Goal: Find specific page/section: Find specific page/section

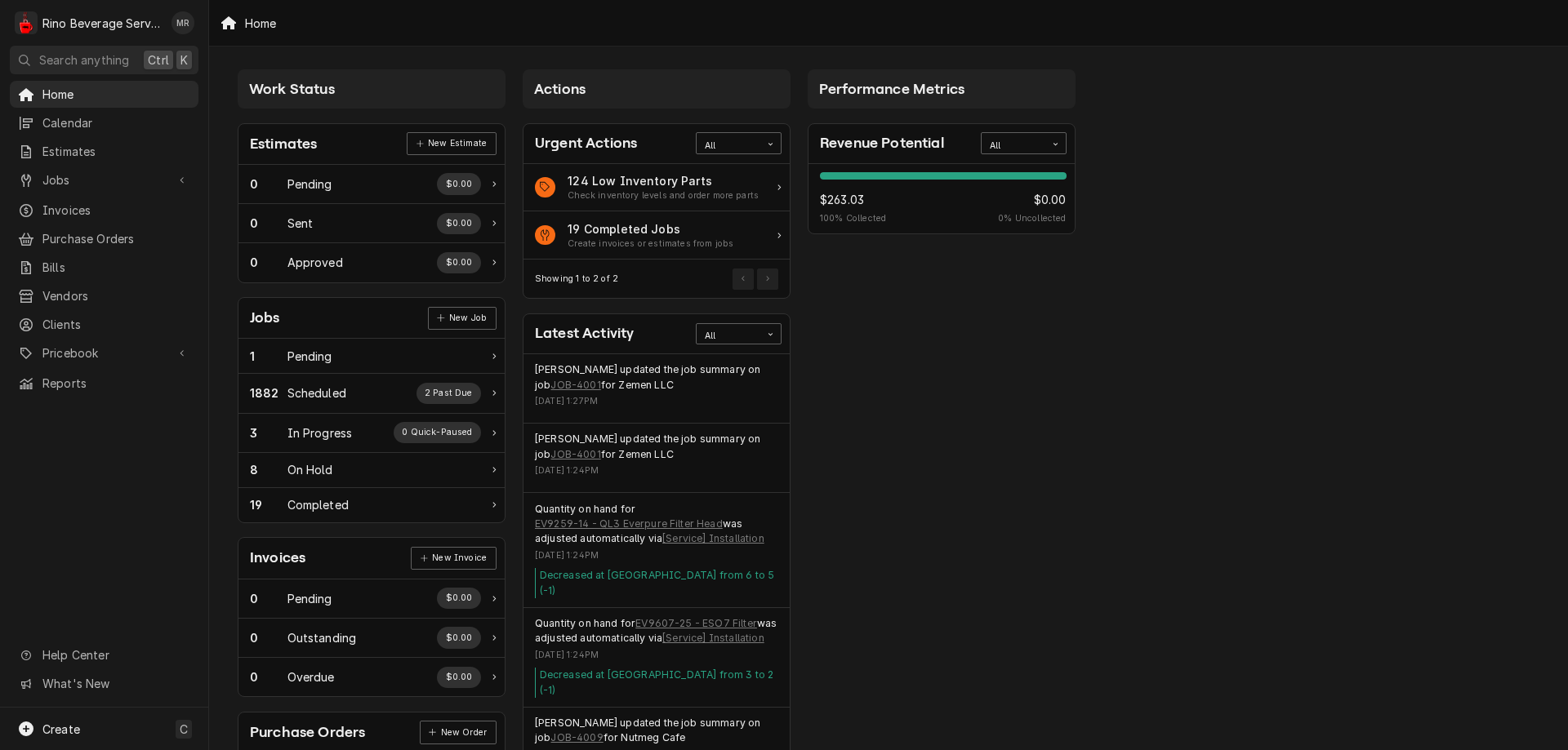
click at [76, 53] on span "Search anything" at bounding box center [84, 60] width 90 height 17
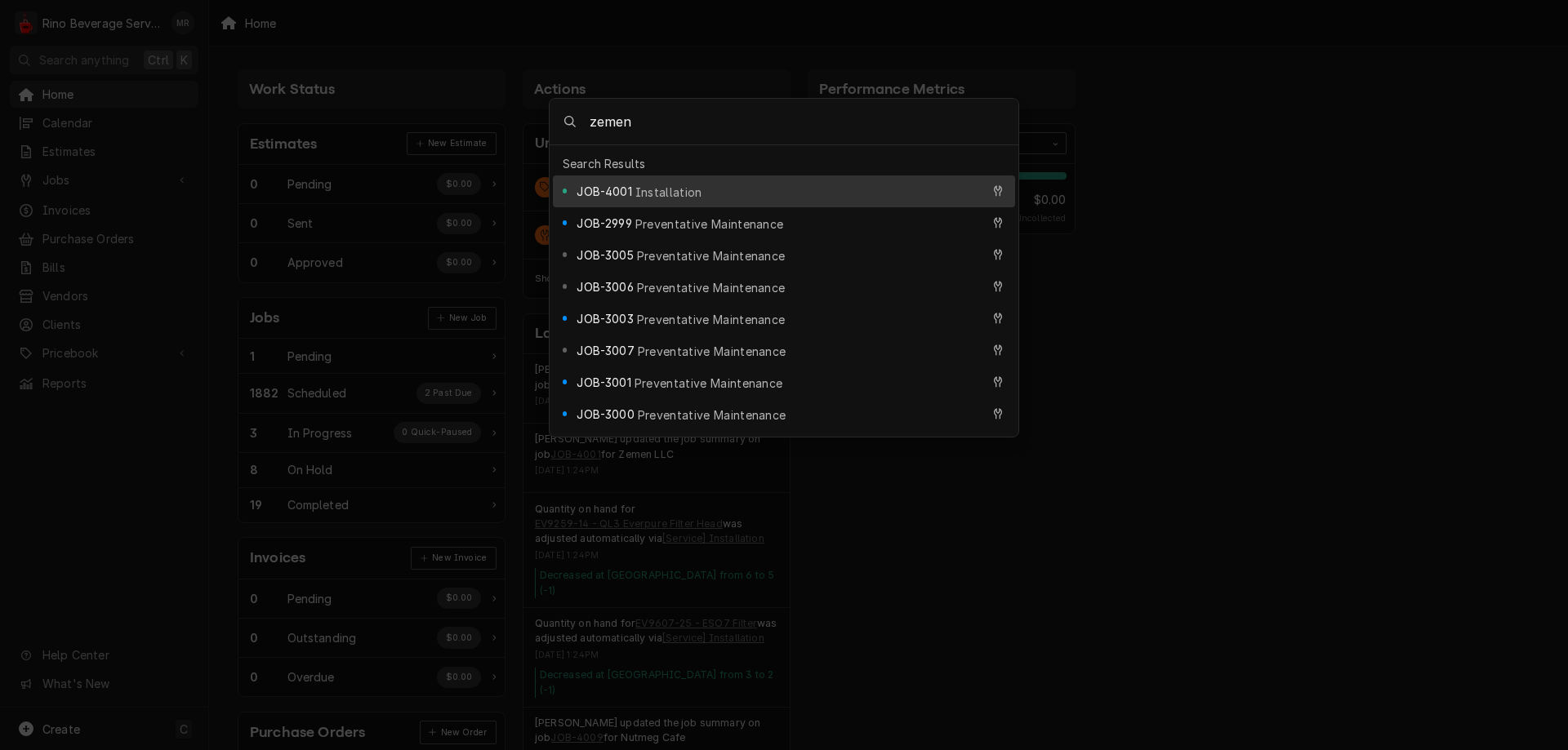
type input "zemen"
click at [662, 184] on span "Installation" at bounding box center [669, 192] width 67 height 17
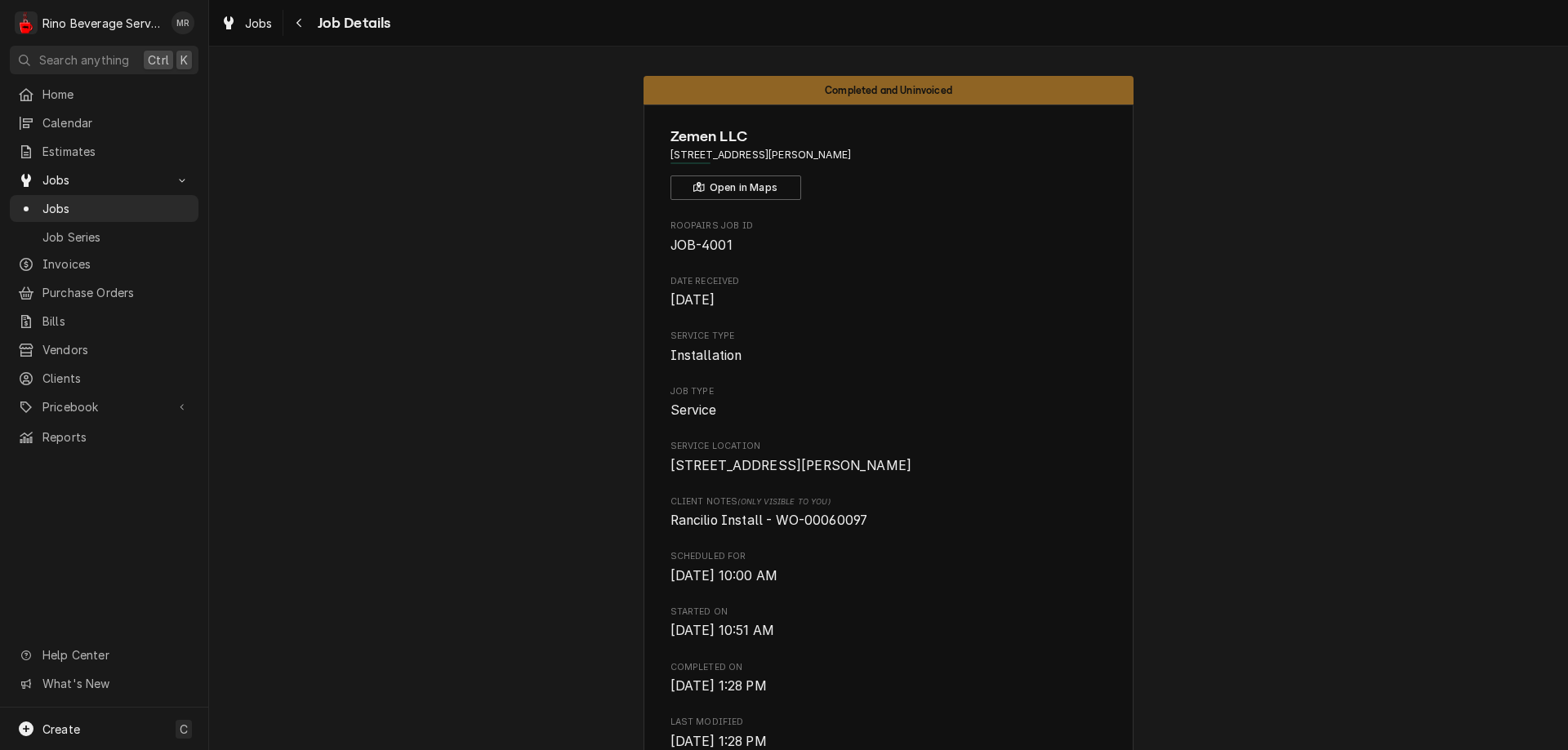
drag, startPoint x: 731, startPoint y: 245, endPoint x: 638, endPoint y: 244, distance: 93.0
copy span "JOB-4001"
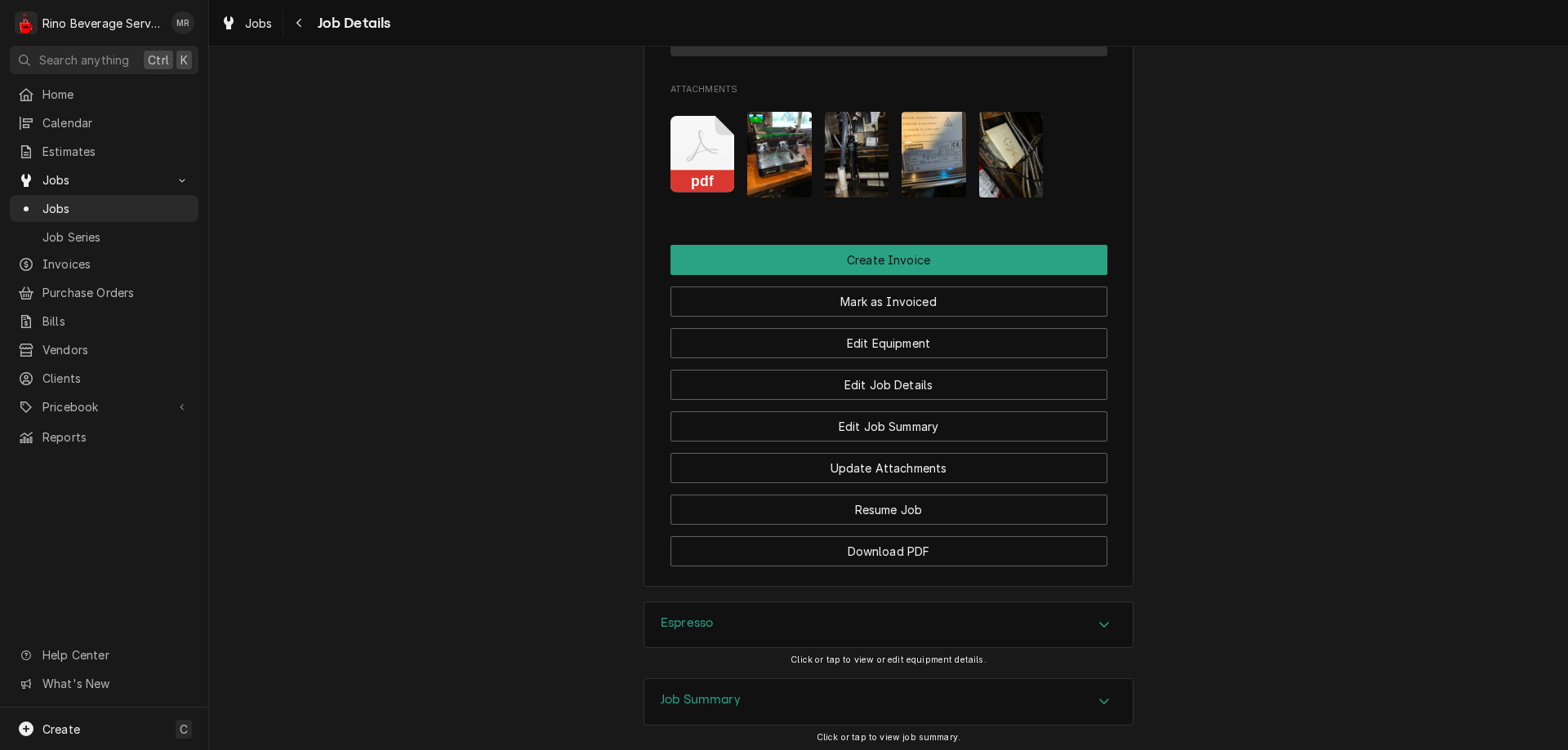
scroll to position [1561, 0]
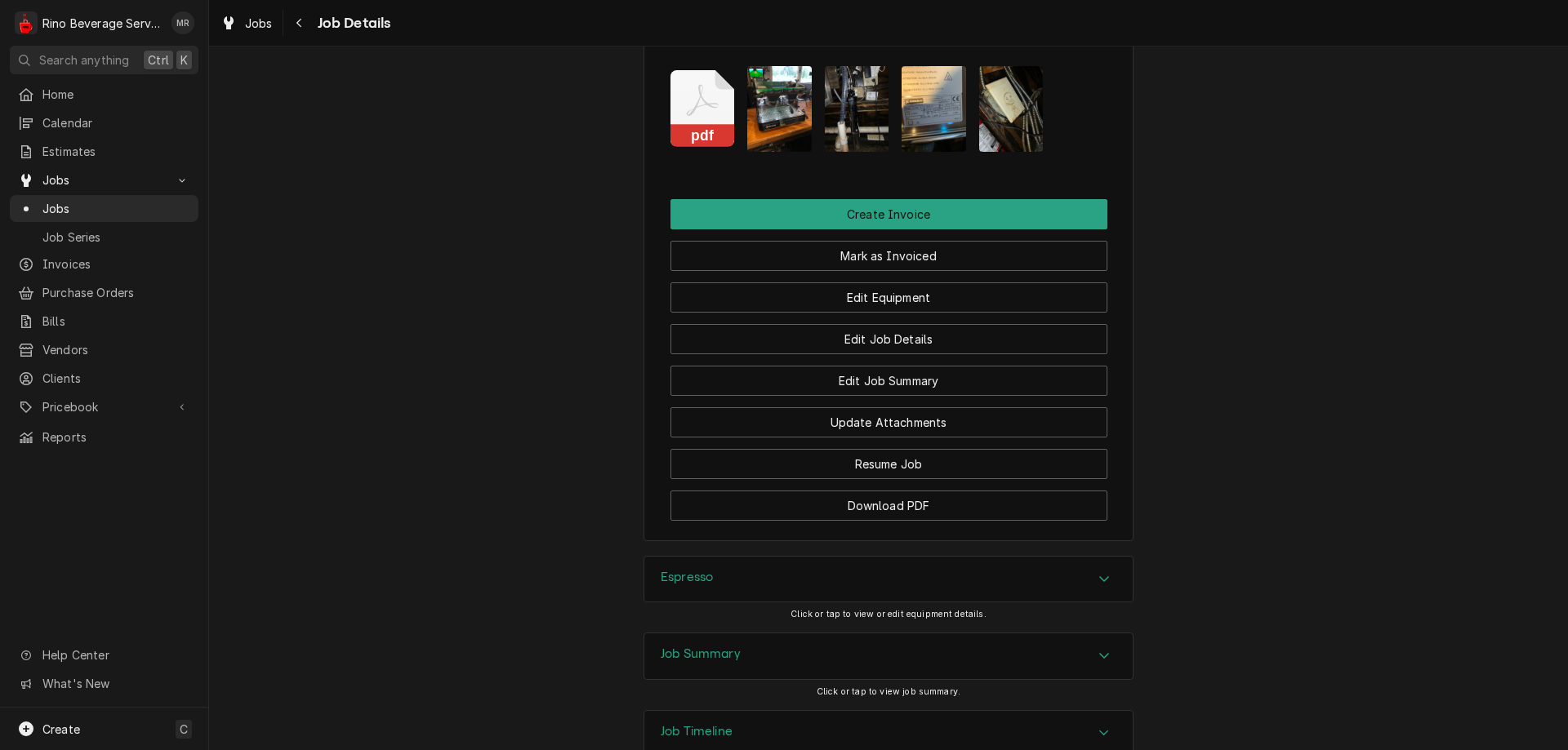
click at [706, 646] on h3 "Job Summary" at bounding box center [700, 654] width 80 height 16
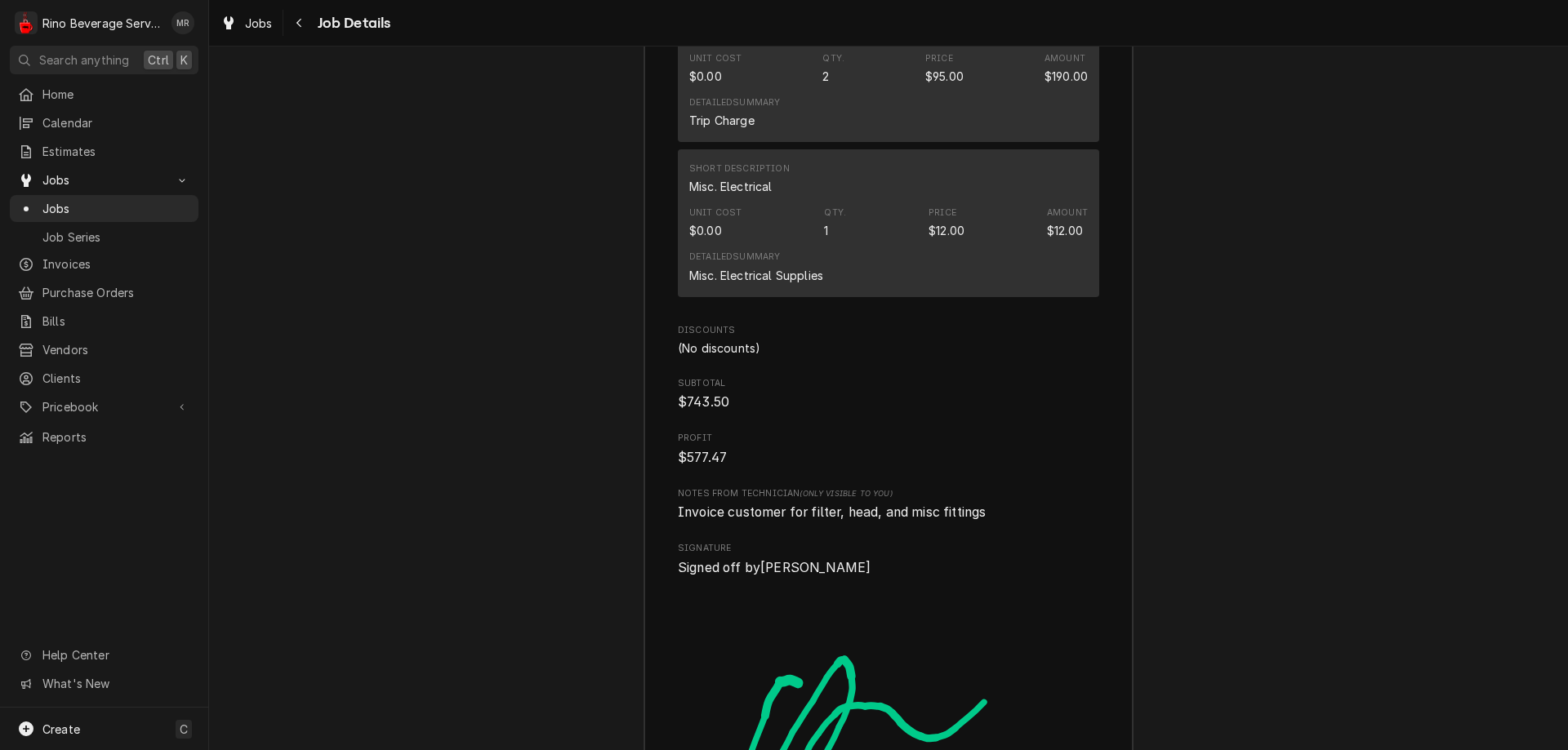
scroll to position [3724, 0]
